Goal: Information Seeking & Learning: Find specific page/section

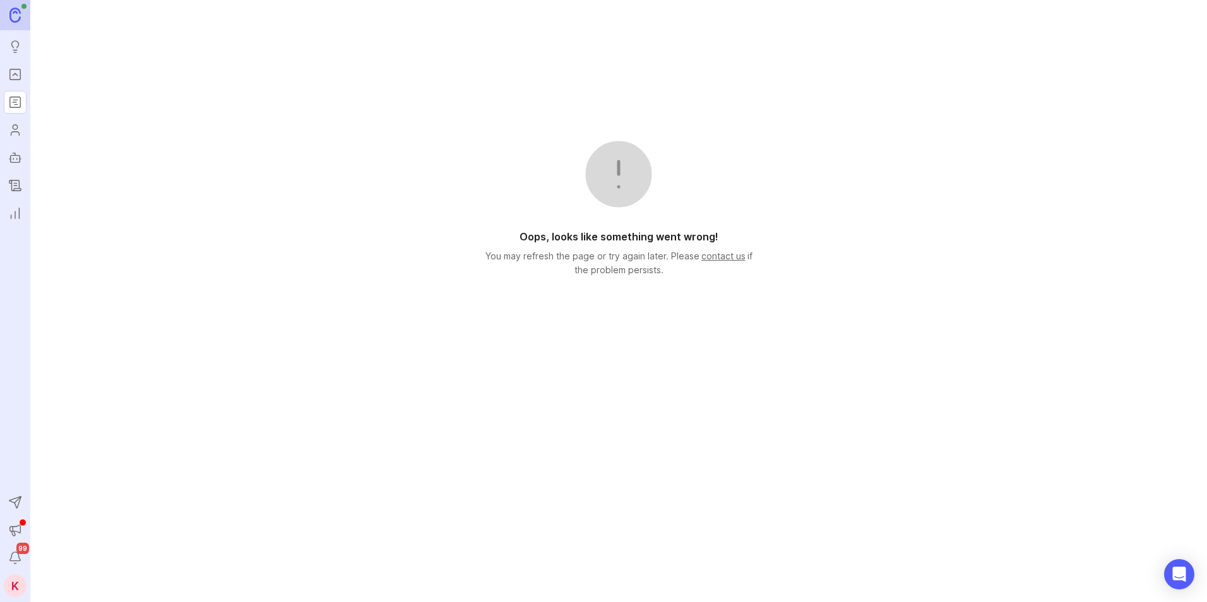
click at [13, 132] on icon "Users" at bounding box center [15, 134] width 8 height 4
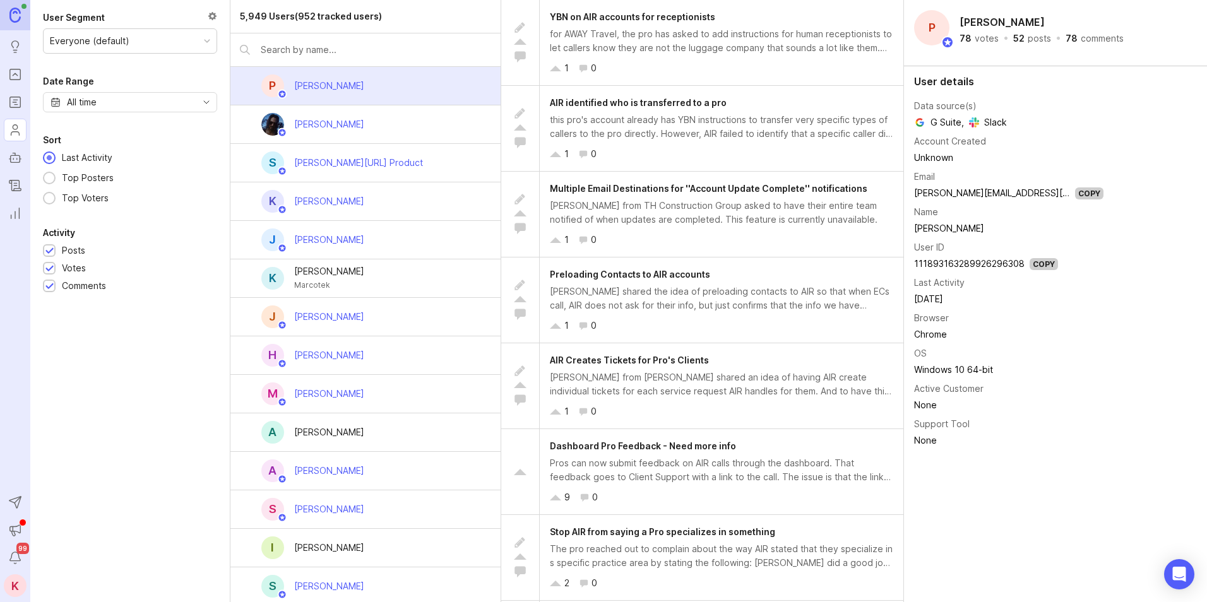
click at [4, 81] on link "Portal" at bounding box center [15, 74] width 23 height 23
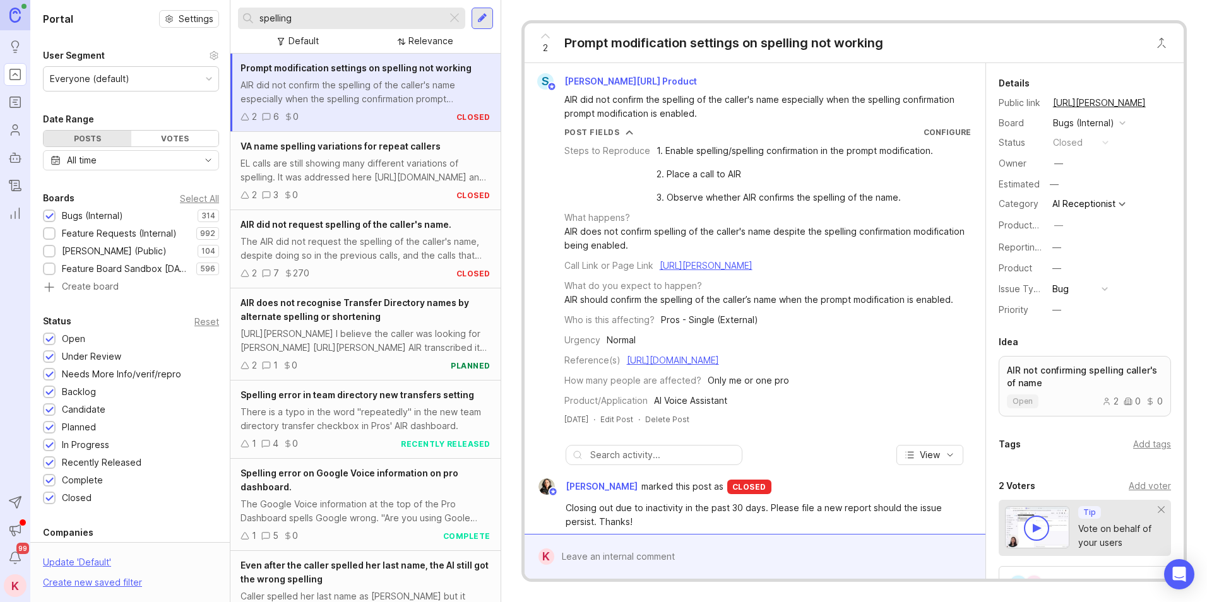
drag, startPoint x: 336, startPoint y: 14, endPoint x: 239, endPoint y: 22, distance: 97.0
click at [239, 22] on div "spelling" at bounding box center [342, 18] width 209 height 21
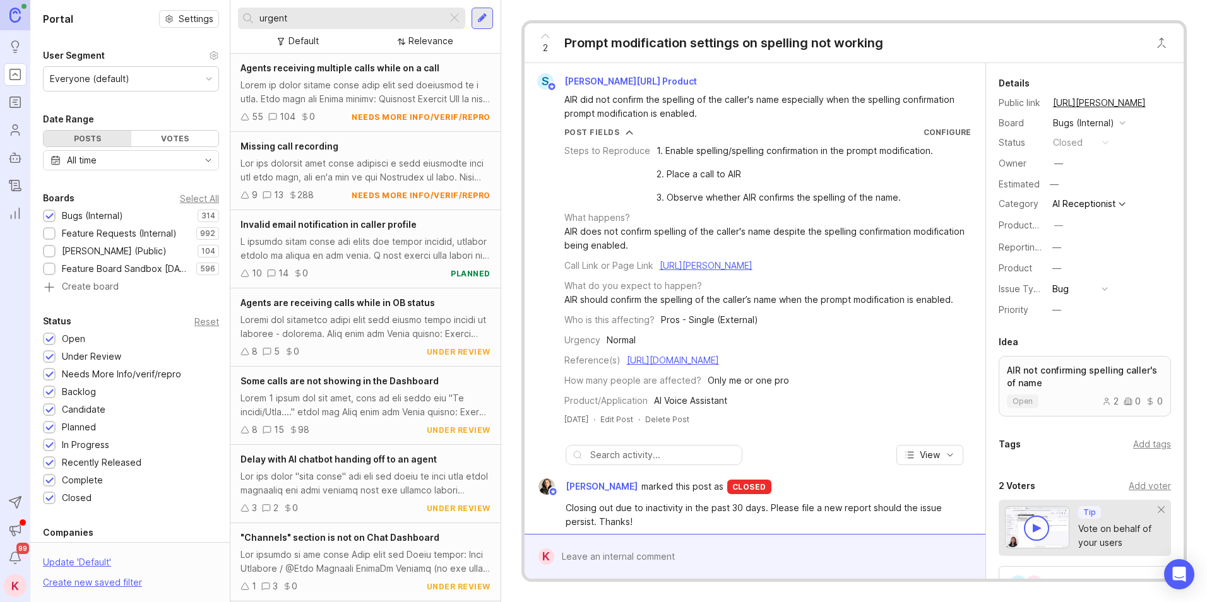
drag, startPoint x: 353, startPoint y: 20, endPoint x: 148, endPoint y: 11, distance: 205.4
click at [155, 12] on div "Portal Settings User Segment Everyone (default) Date Range Posts Votes All time…" at bounding box center [618, 301] width 1177 height 602
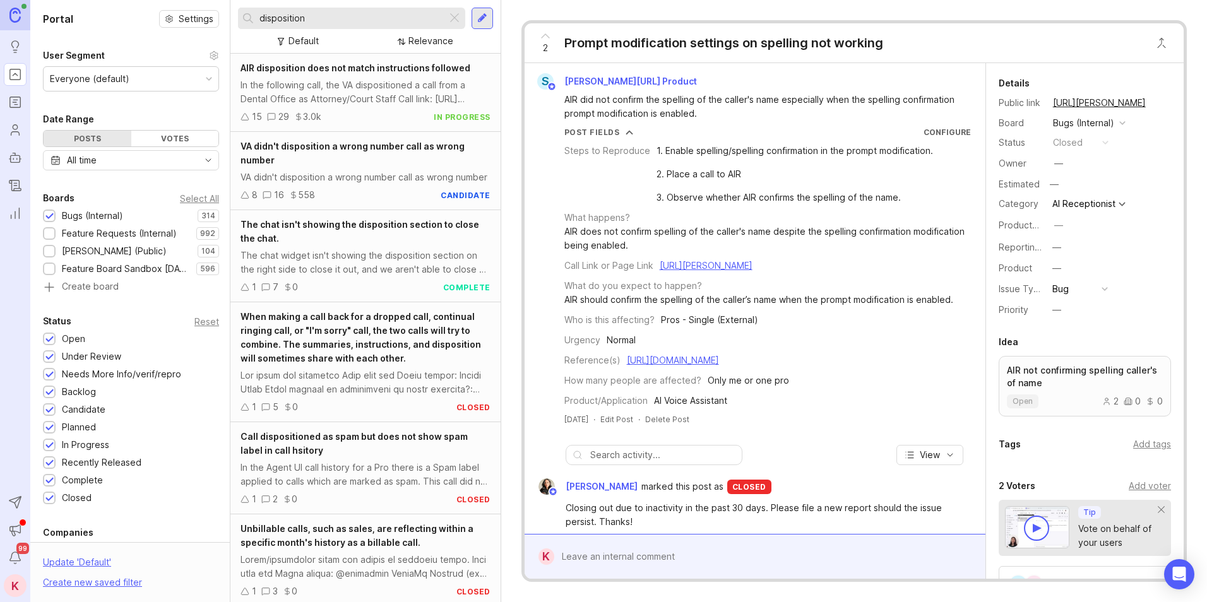
drag, startPoint x: 340, startPoint y: 155, endPoint x: 348, endPoint y: 350, distance: 195.9
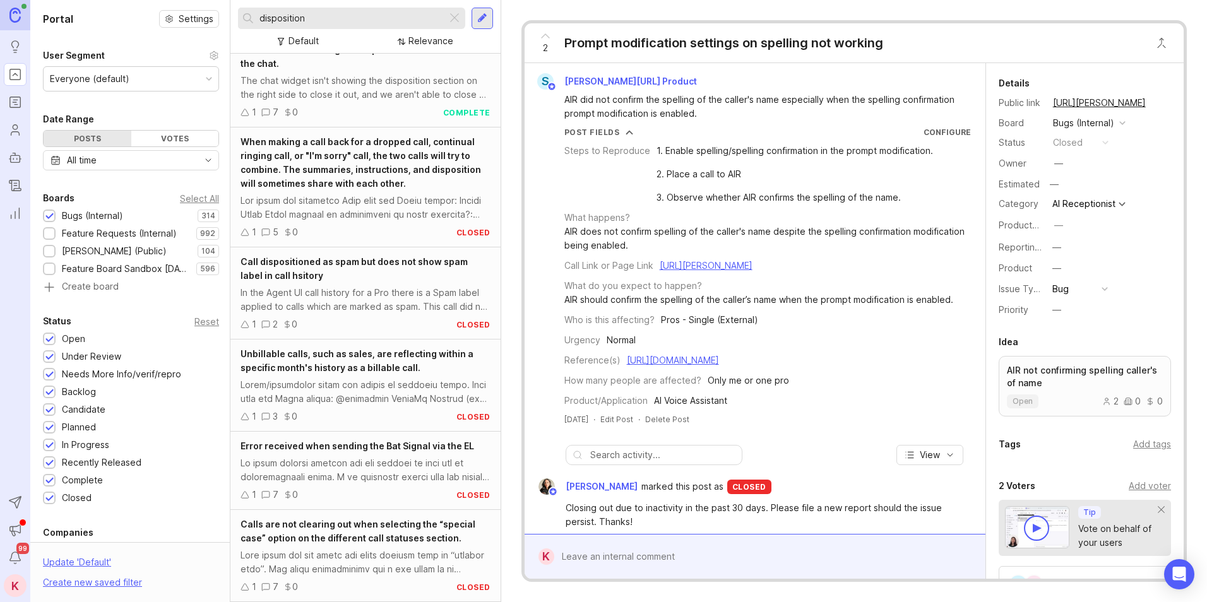
click at [340, 23] on input "disposition" at bounding box center [351, 18] width 182 height 14
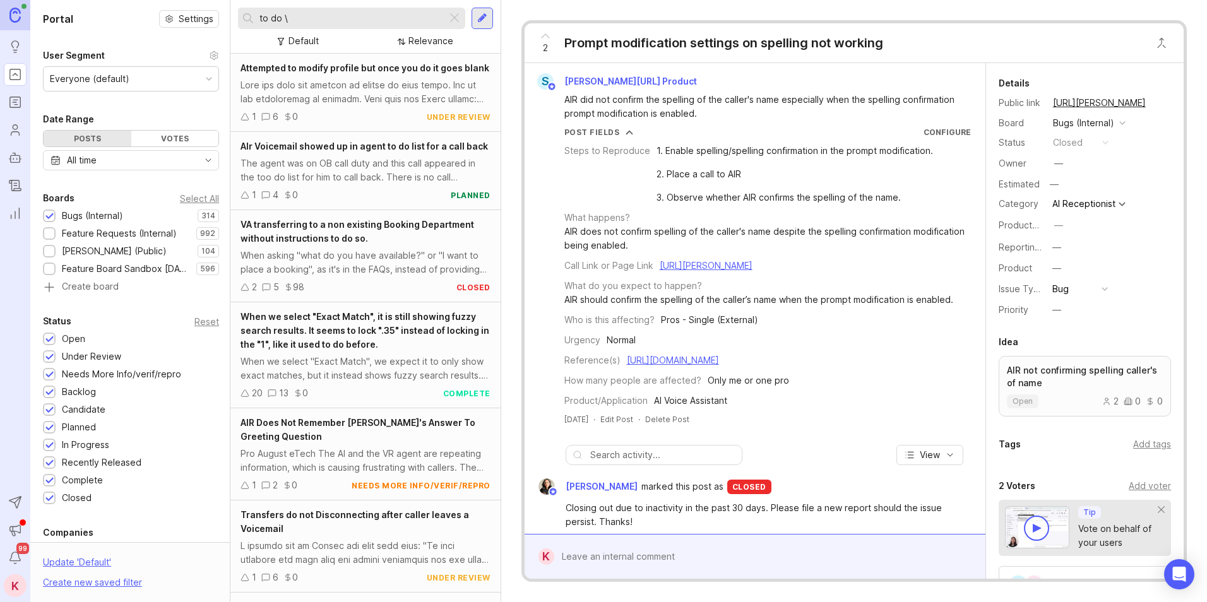
type input "to do \"
click at [338, 152] on span "AIr Voicemail showed up in agent to do list for a call back" at bounding box center [365, 146] width 248 height 11
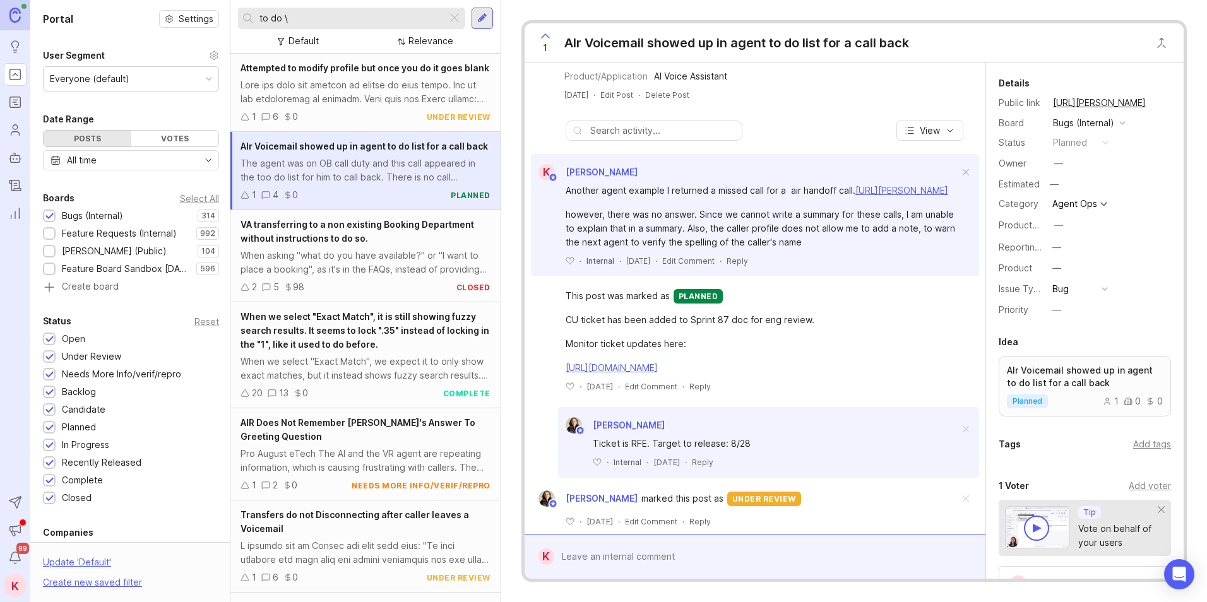
scroll to position [277, 0]
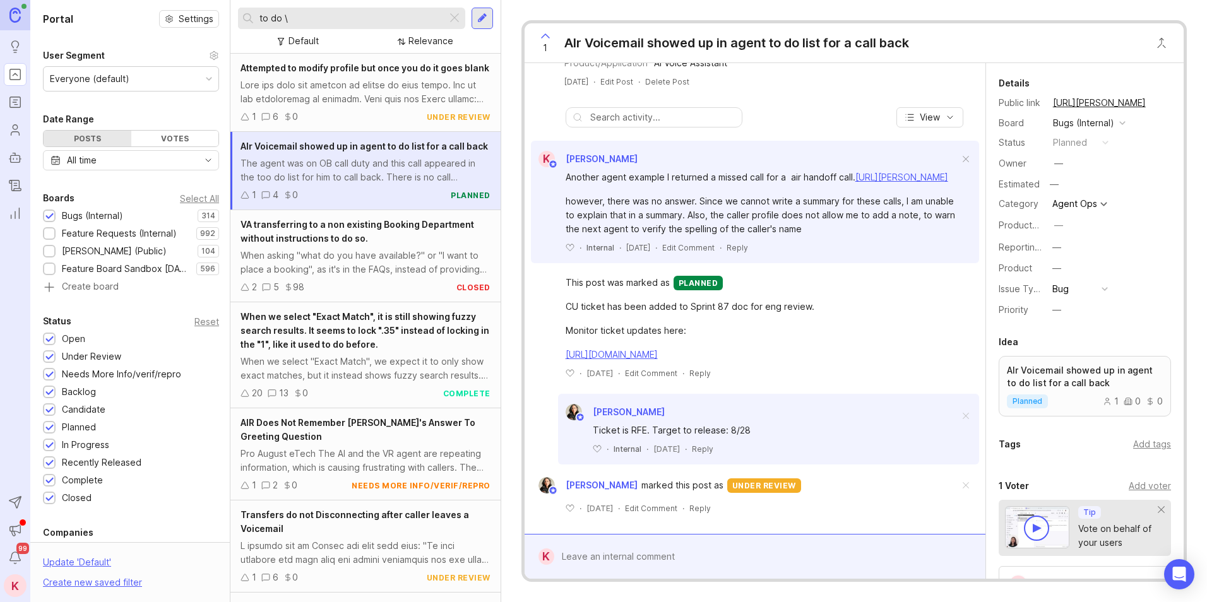
drag, startPoint x: 854, startPoint y: 224, endPoint x: 852, endPoint y: 320, distance: 96.6
click at [741, 42] on div "AIr Voicemail showed up in agent to do list for a call back" at bounding box center [737, 43] width 345 height 18
